Goal: Find specific page/section: Find specific page/section

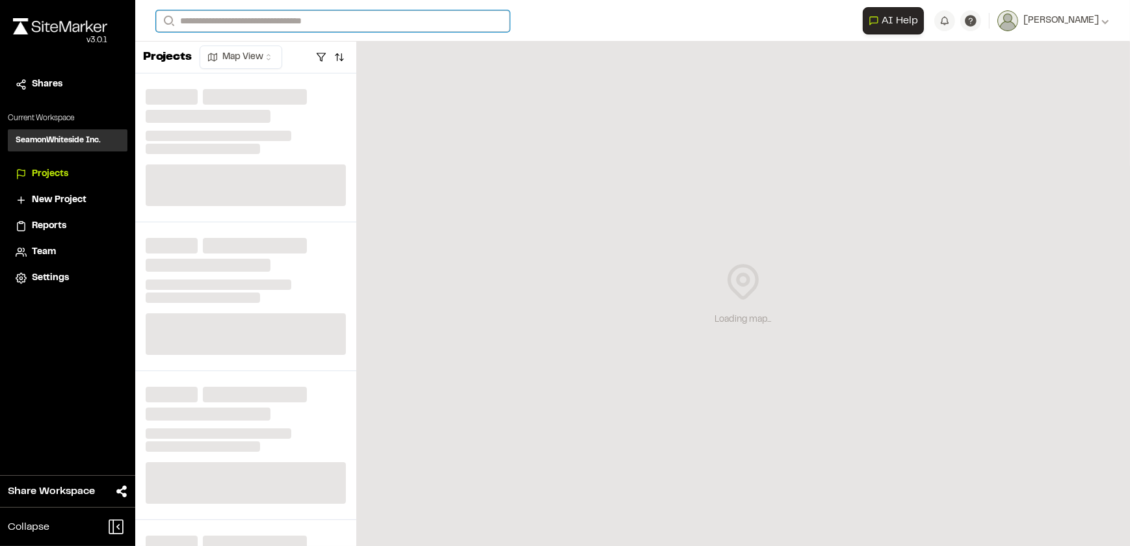
click at [289, 23] on input "Search" at bounding box center [333, 20] width 354 height 21
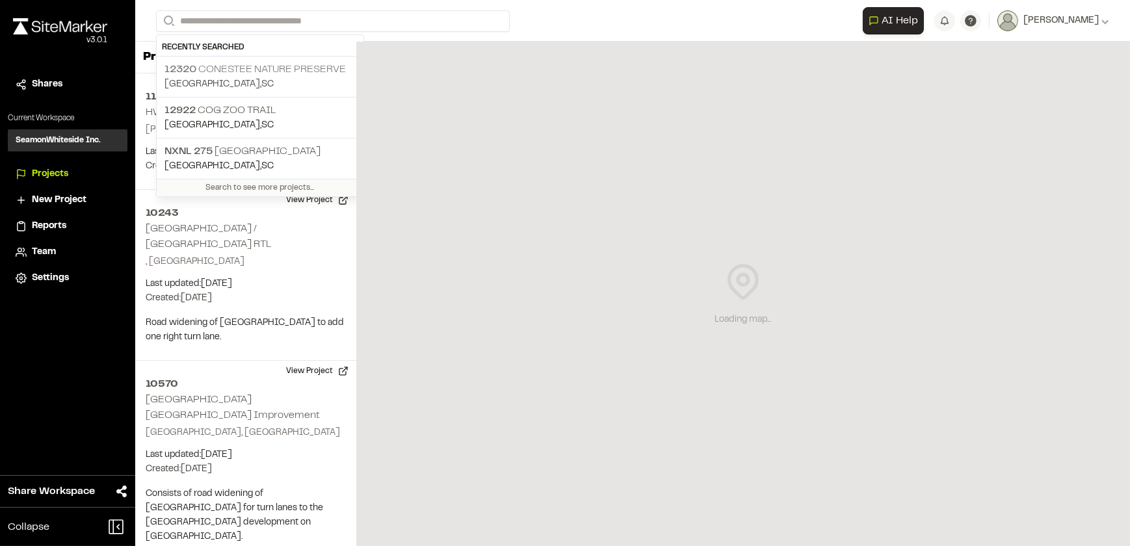
click at [260, 71] on p "12320 Conestee Nature Preserve" at bounding box center [259, 70] width 191 height 16
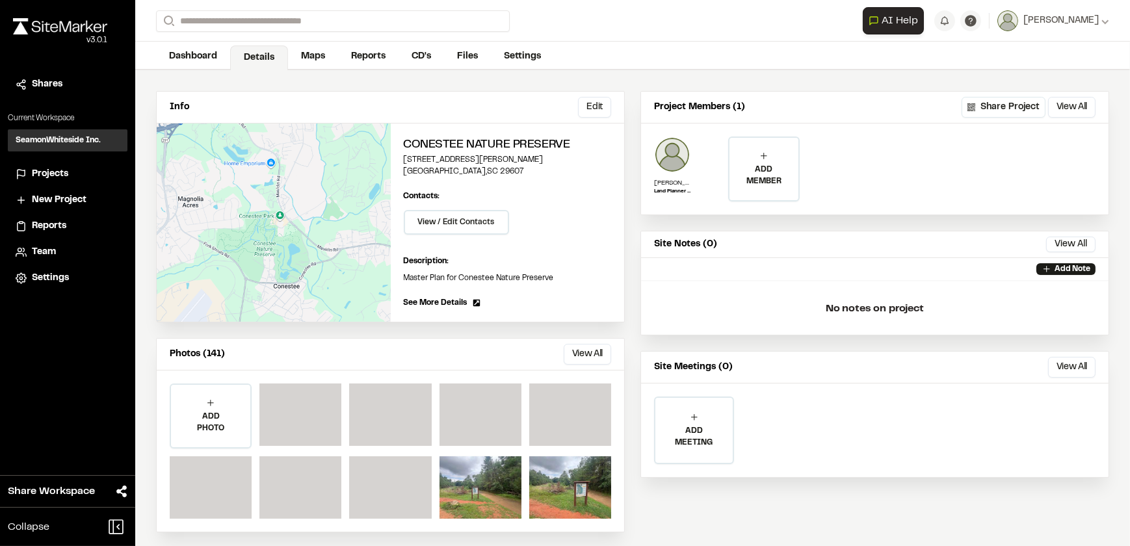
scroll to position [64, 0]
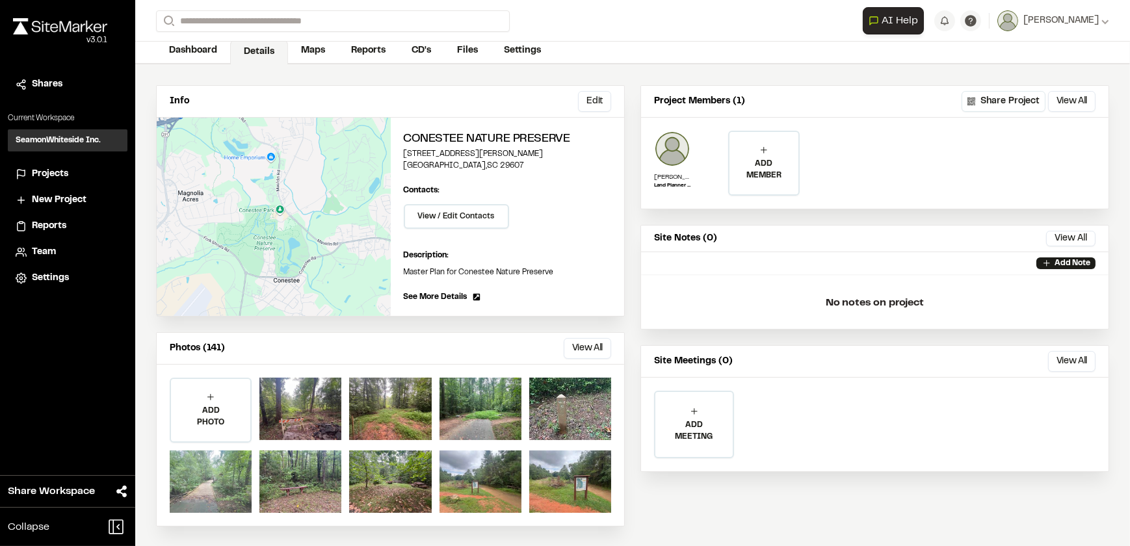
click at [218, 473] on div at bounding box center [211, 481] width 82 height 62
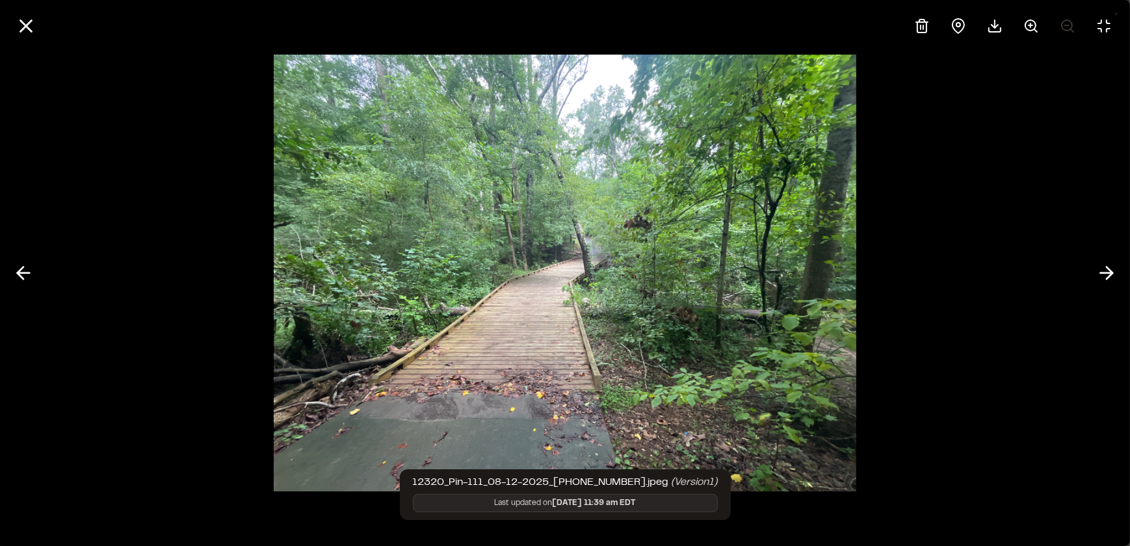
click at [174, 98] on div at bounding box center [565, 273] width 1130 height 546
click at [998, 292] on div at bounding box center [565, 273] width 1130 height 546
click at [1107, 28] on icon at bounding box center [1104, 26] width 12 height 12
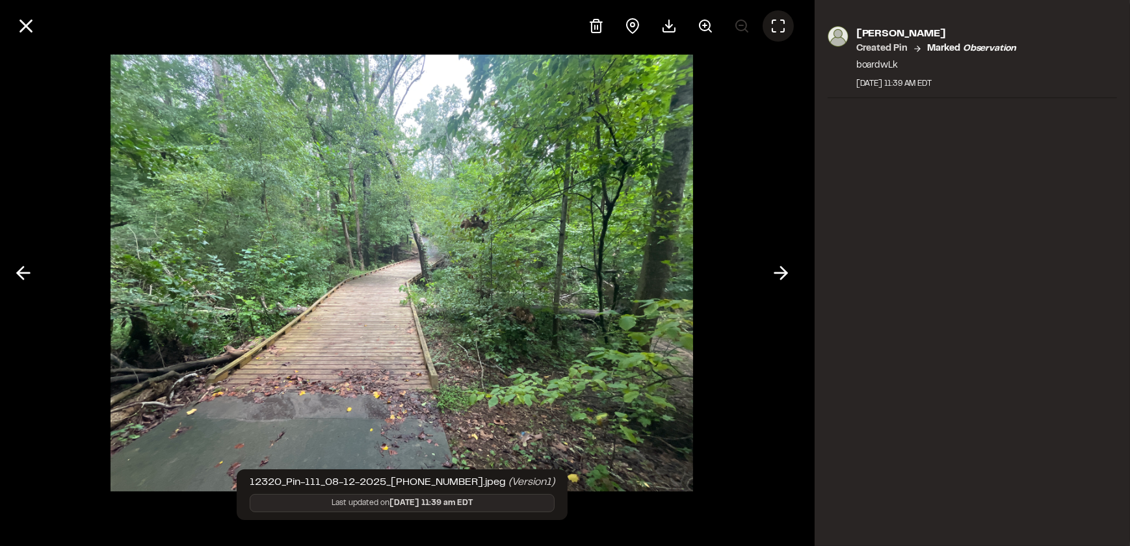
click at [926, 182] on div "[PERSON_NAME] Created Pin Marked observation boardwLk [DATE] 11:39 AM EDT" at bounding box center [971, 273] width 315 height 546
click at [22, 19] on icon at bounding box center [26, 26] width 22 height 22
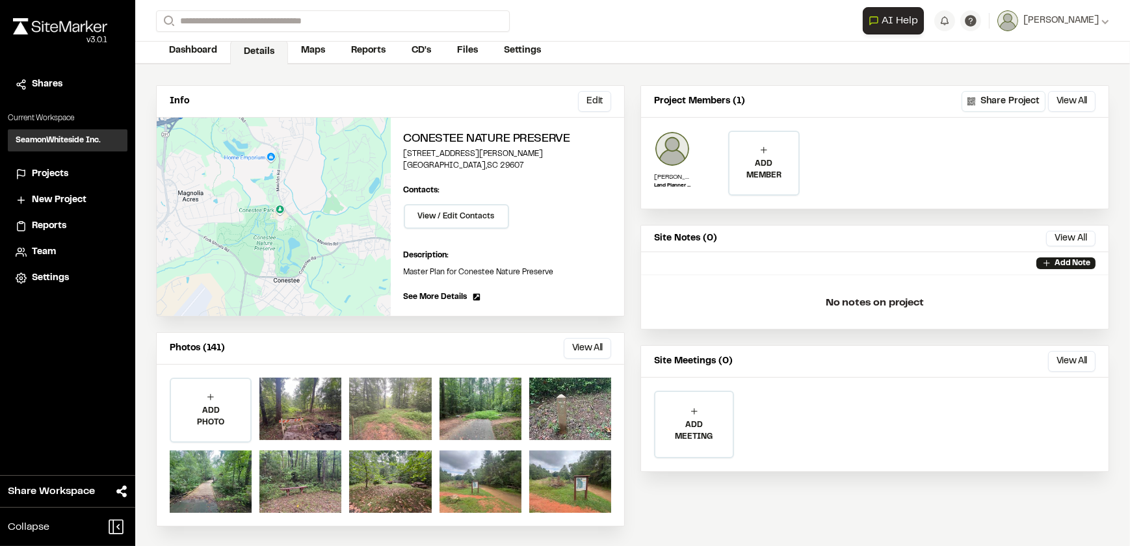
click at [381, 391] on div at bounding box center [390, 409] width 82 height 62
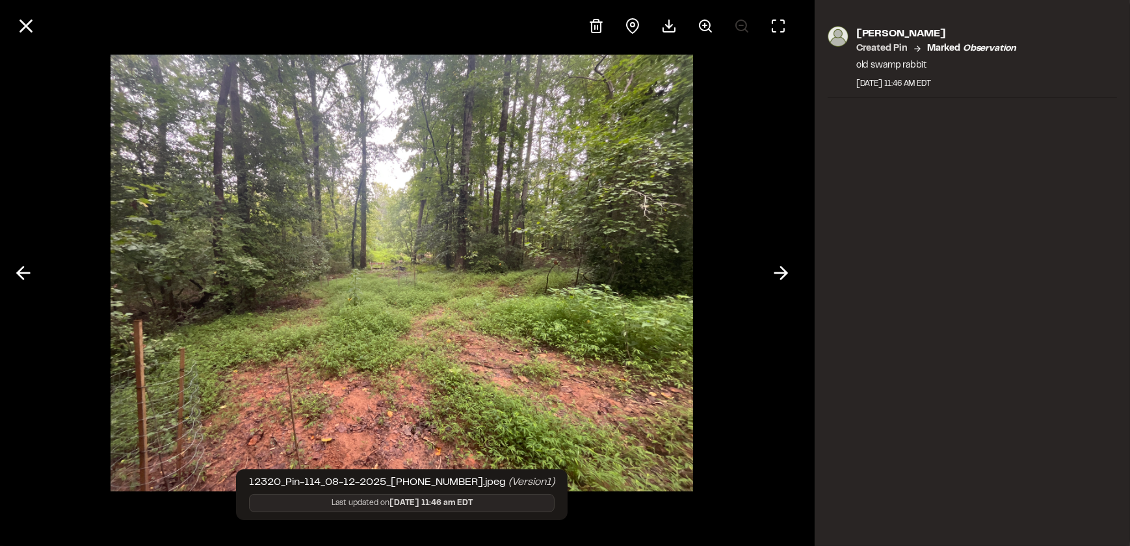
click at [870, 237] on div "[PERSON_NAME] Created Pin Marked observation old swamp rabbit [DATE] 11:46 AM E…" at bounding box center [971, 273] width 315 height 546
click at [28, 26] on icon at bounding box center [26, 26] width 22 height 22
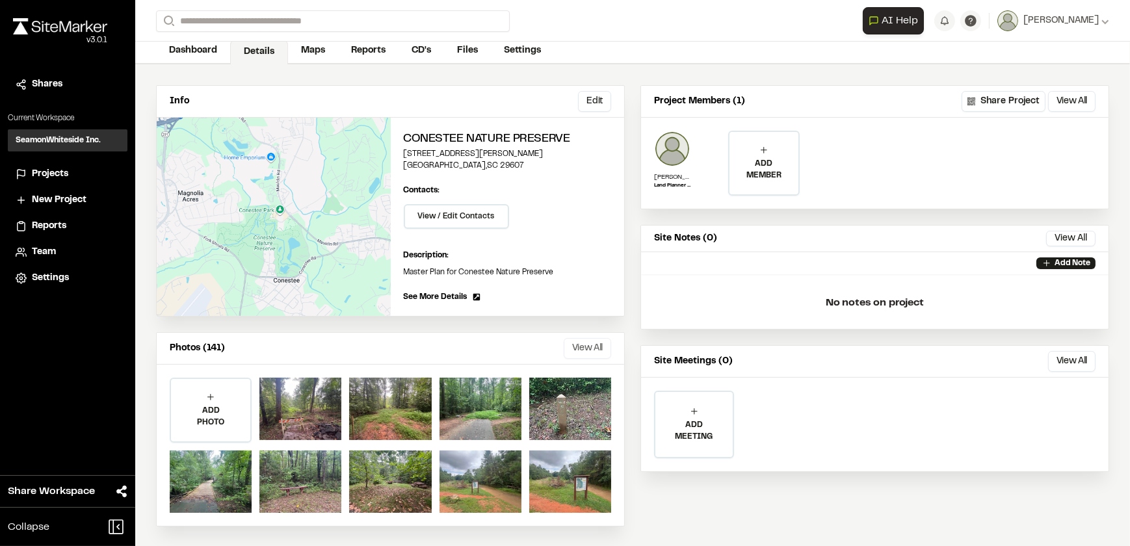
click at [578, 345] on button "View All" at bounding box center [587, 348] width 47 height 21
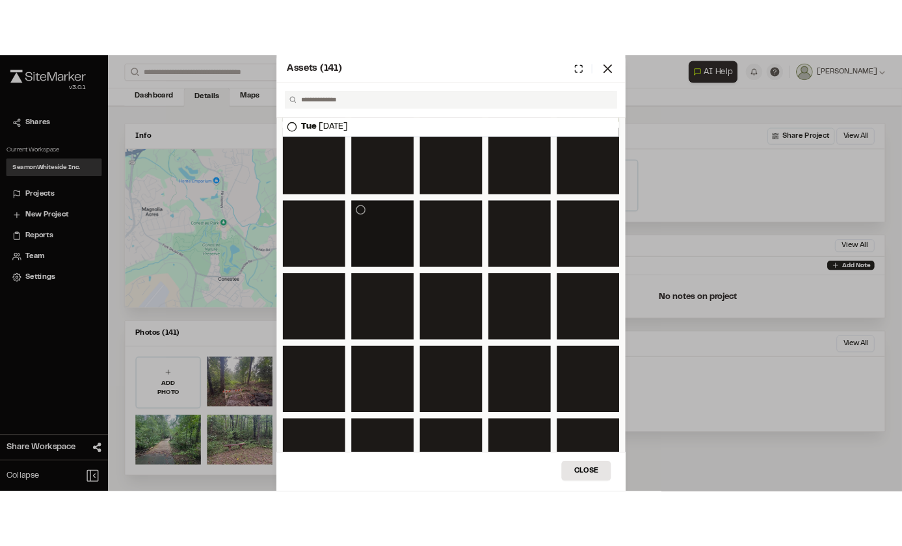
scroll to position [354, 0]
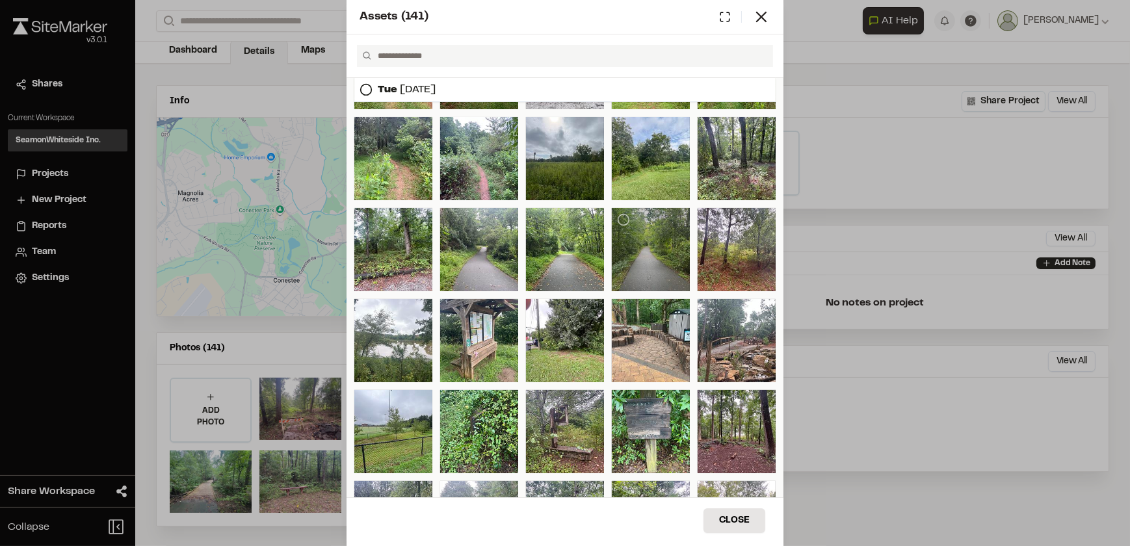
click at [653, 246] on div at bounding box center [651, 249] width 78 height 83
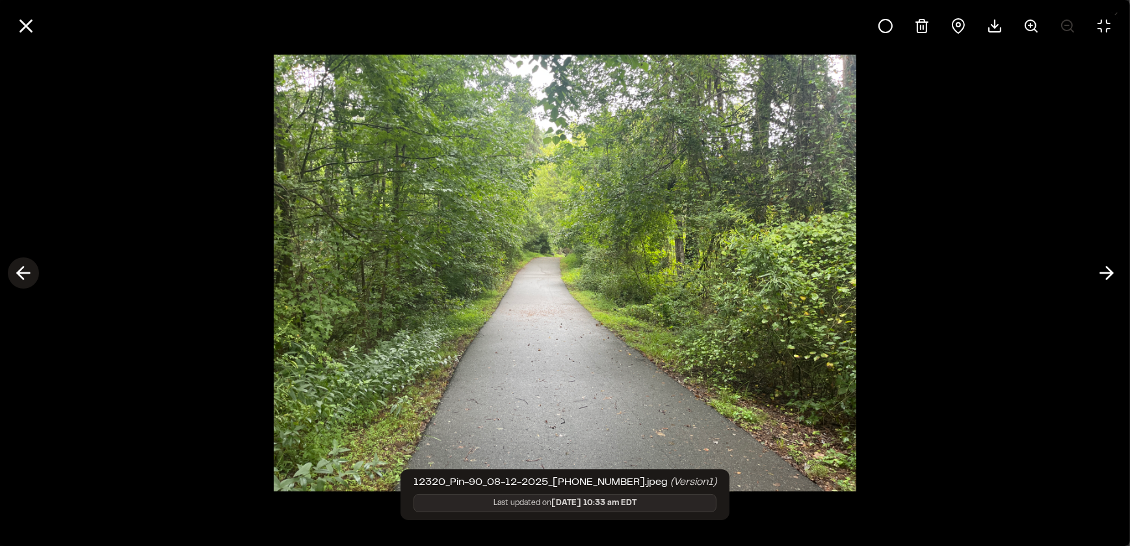
click at [25, 270] on icon at bounding box center [23, 273] width 21 height 22
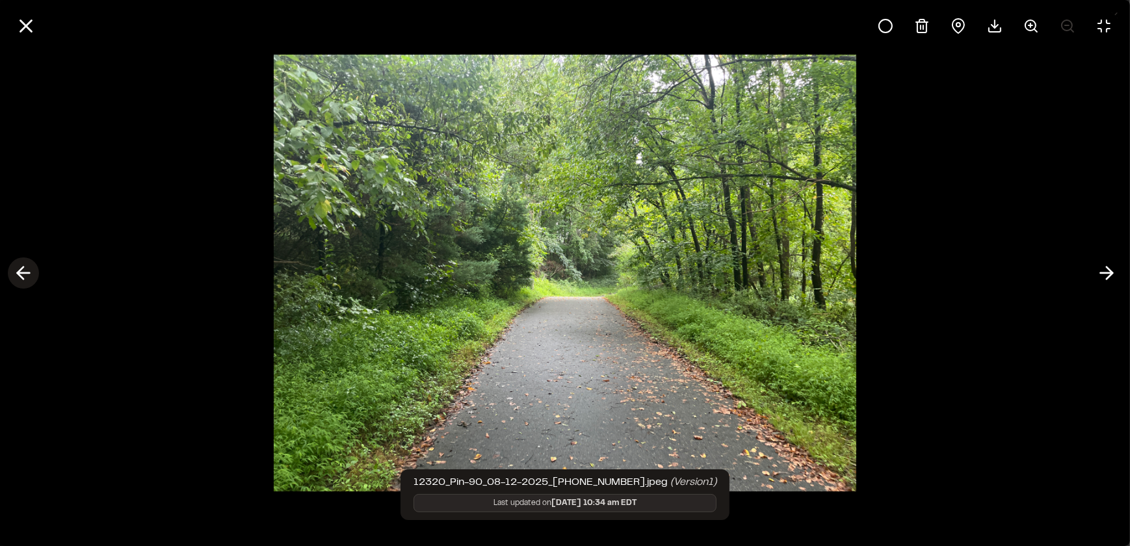
click at [20, 273] on line at bounding box center [24, 273] width 12 height 0
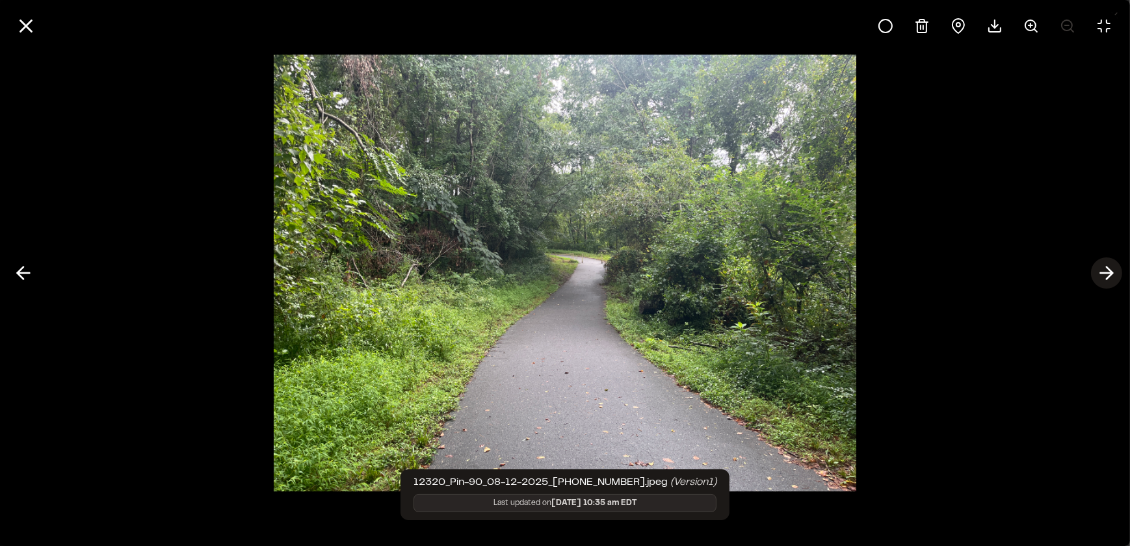
click at [1096, 270] on icon at bounding box center [1106, 273] width 21 height 22
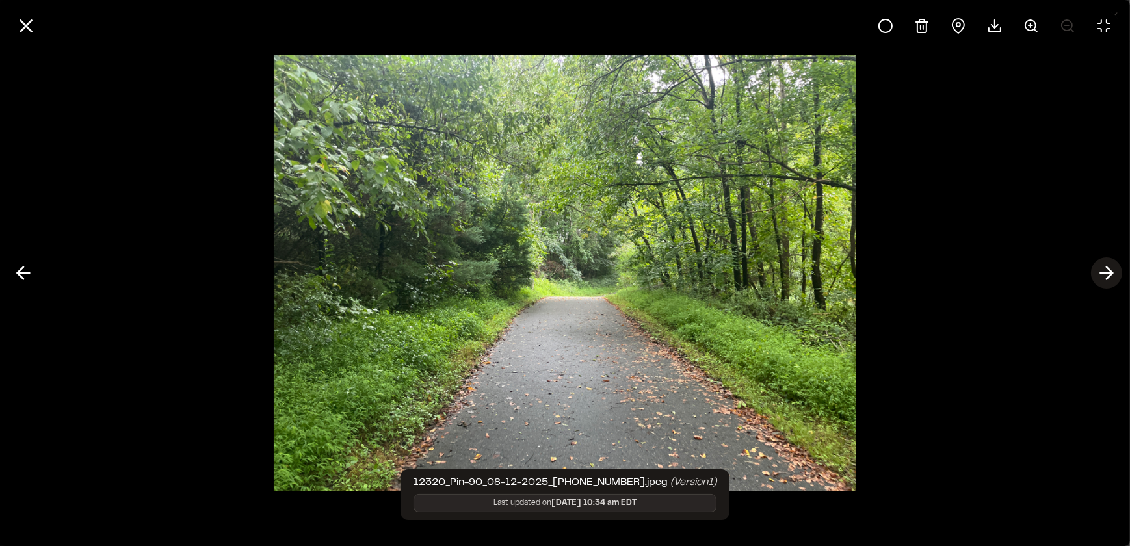
click at [1096, 270] on icon at bounding box center [1106, 273] width 21 height 22
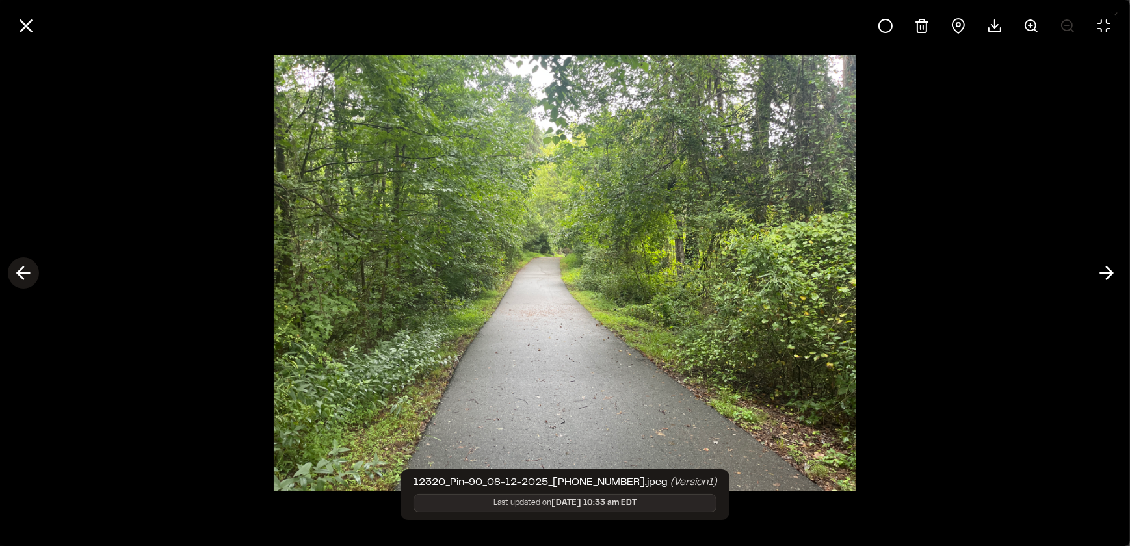
click at [24, 272] on icon at bounding box center [23, 273] width 21 height 22
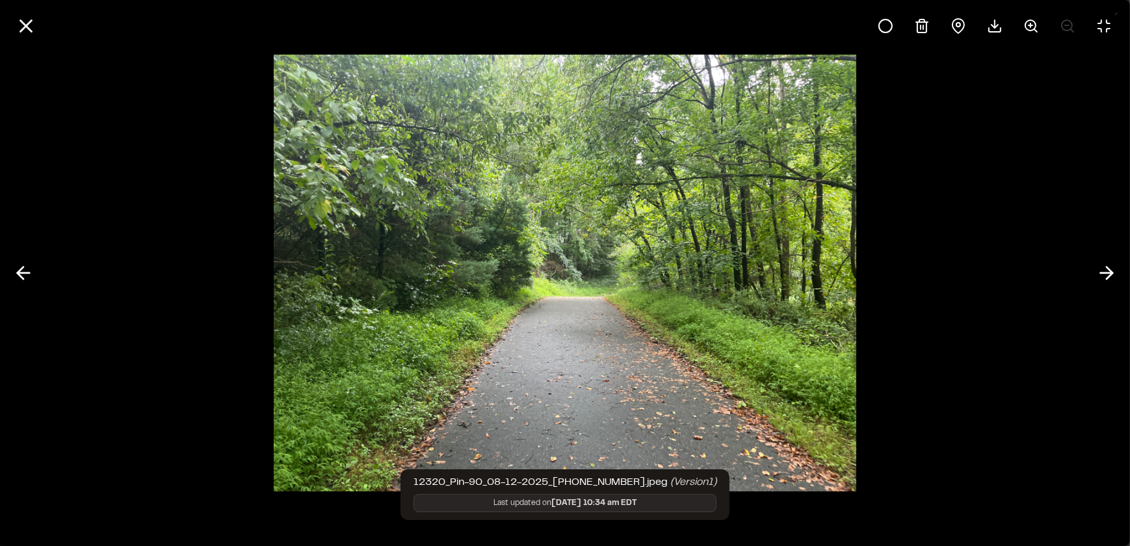
click at [936, 192] on div at bounding box center [565, 273] width 1130 height 546
click at [995, 30] on icon at bounding box center [995, 26] width 16 height 16
